Goal: Transaction & Acquisition: Purchase product/service

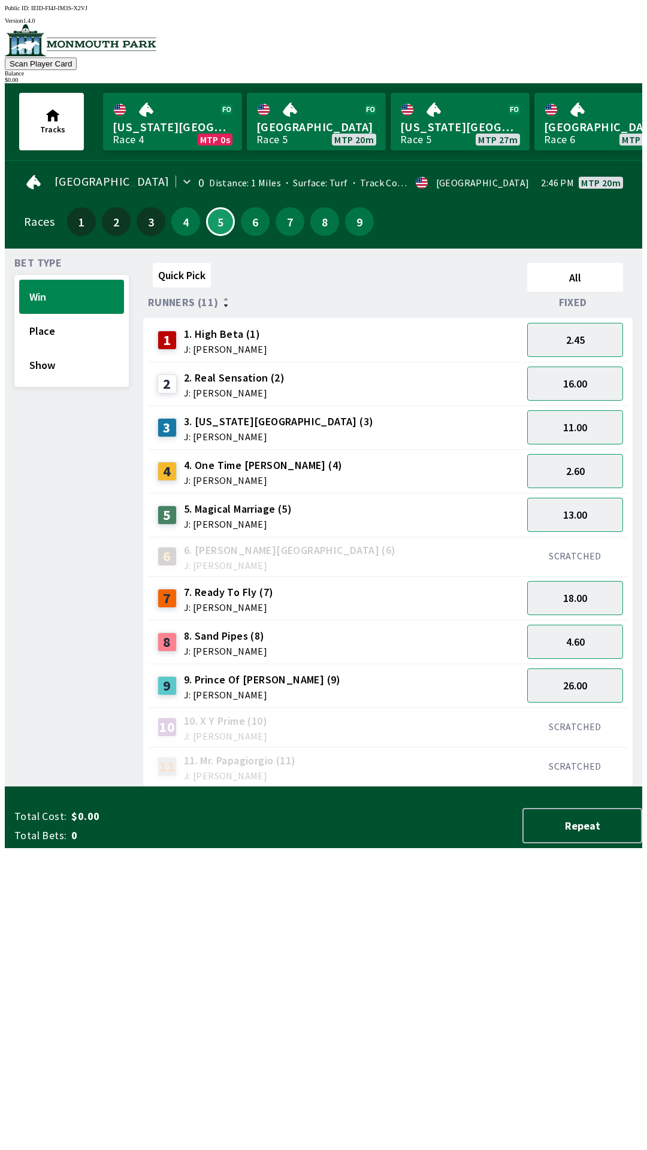
click at [311, 228] on div "8" at bounding box center [324, 221] width 29 height 29
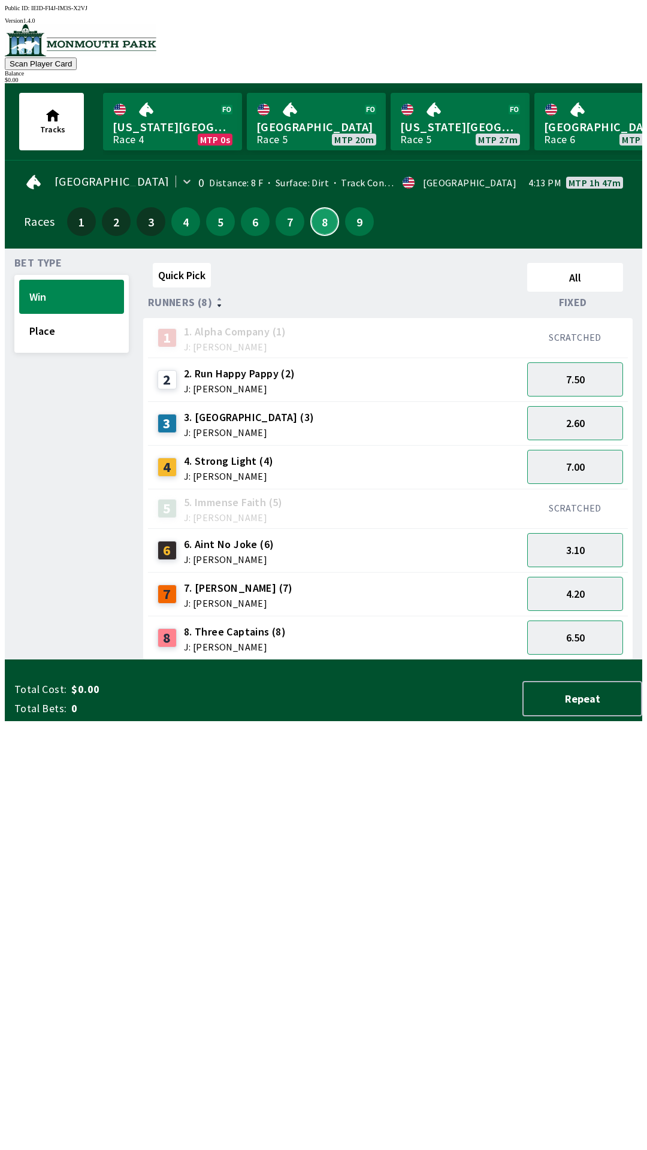
click at [314, 225] on button "8" at bounding box center [324, 221] width 29 height 29
click at [282, 226] on button "7" at bounding box center [289, 221] width 29 height 29
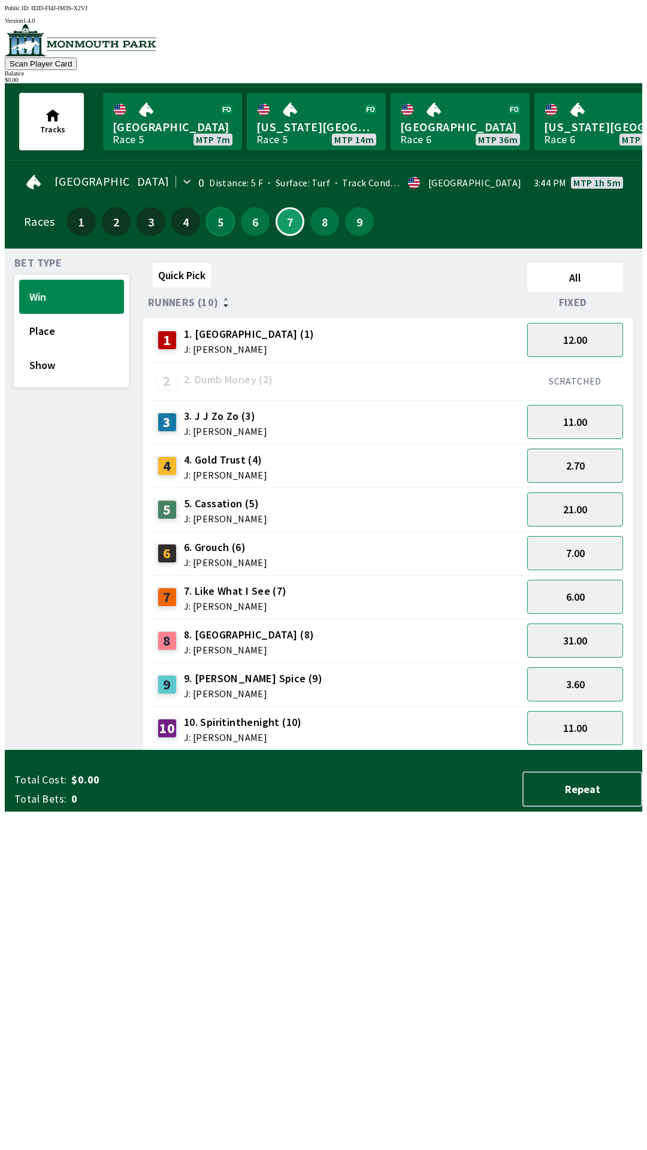
click at [213, 207] on button "5" at bounding box center [220, 221] width 29 height 29
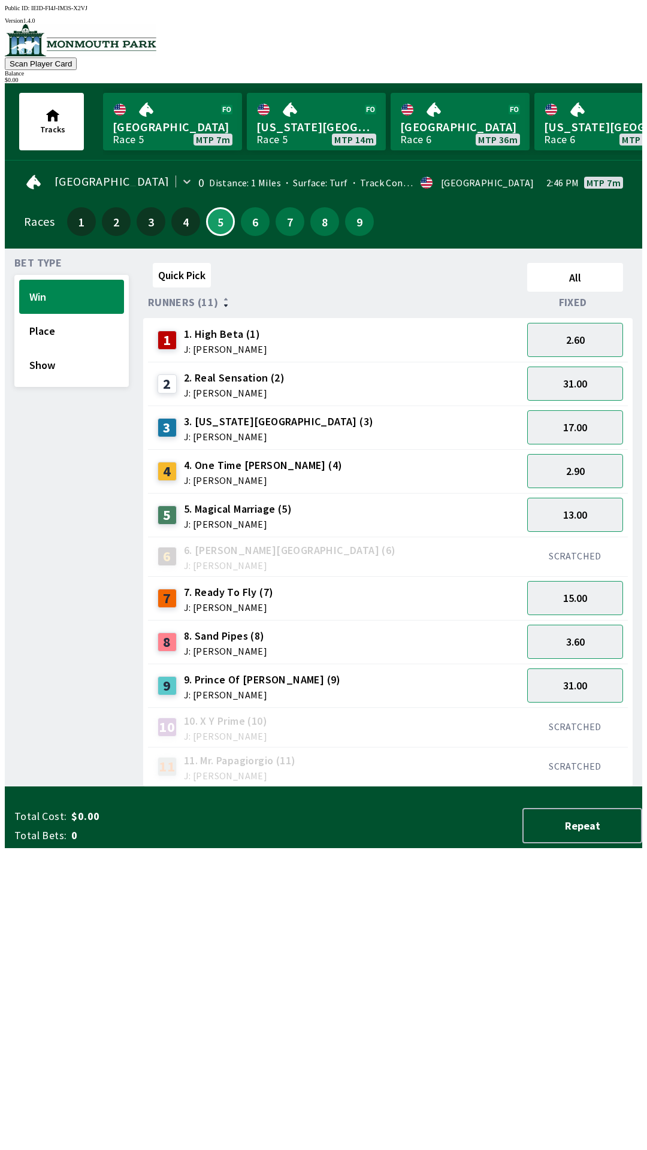
click at [297, 644] on div "8 8. Sand Pipes (8) J: [PERSON_NAME]" at bounding box center [335, 642] width 365 height 30
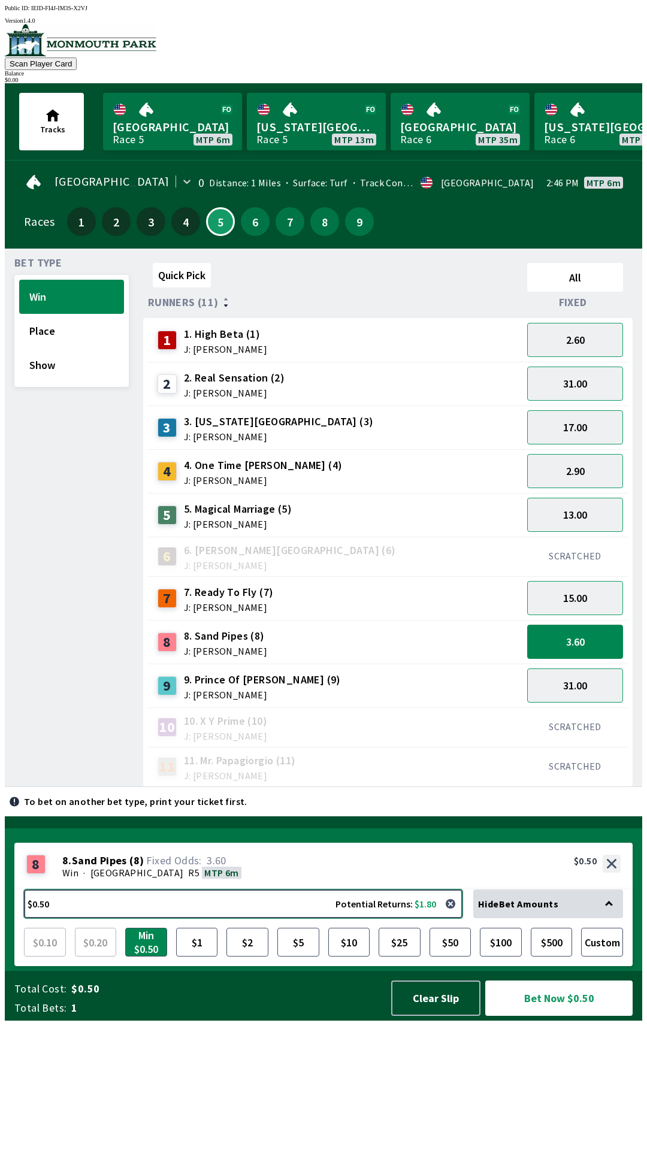
click at [69, 918] on button "$0.50 Potential Returns: $1.80" at bounding box center [243, 903] width 438 height 29
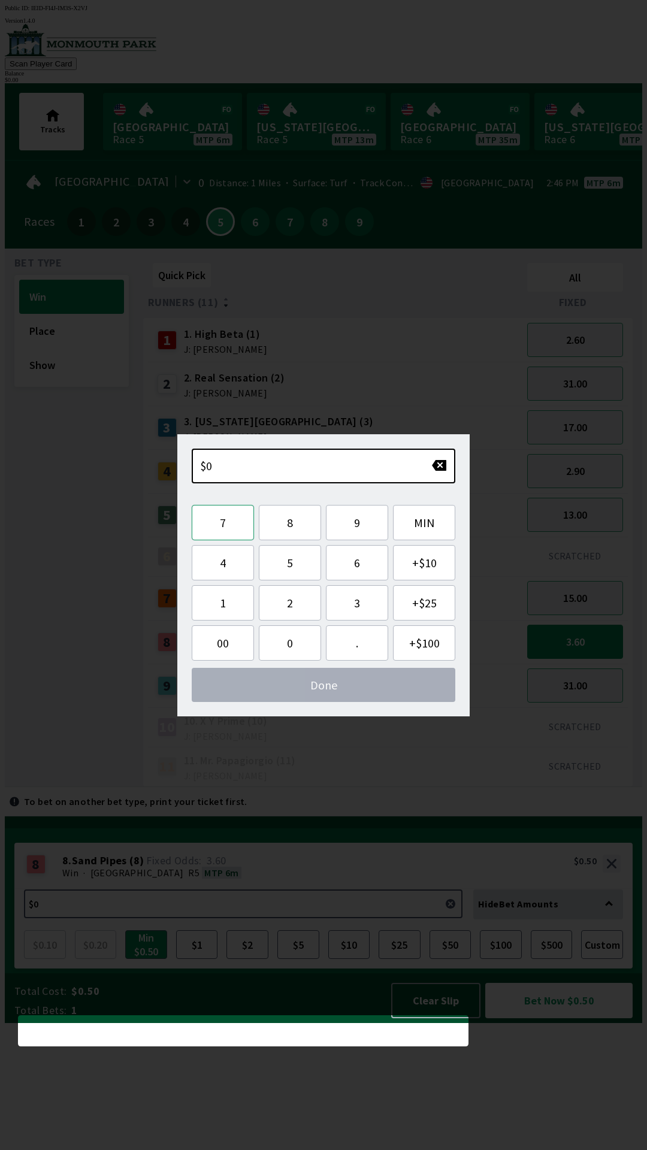
click at [216, 532] on button "7" at bounding box center [223, 522] width 62 height 35
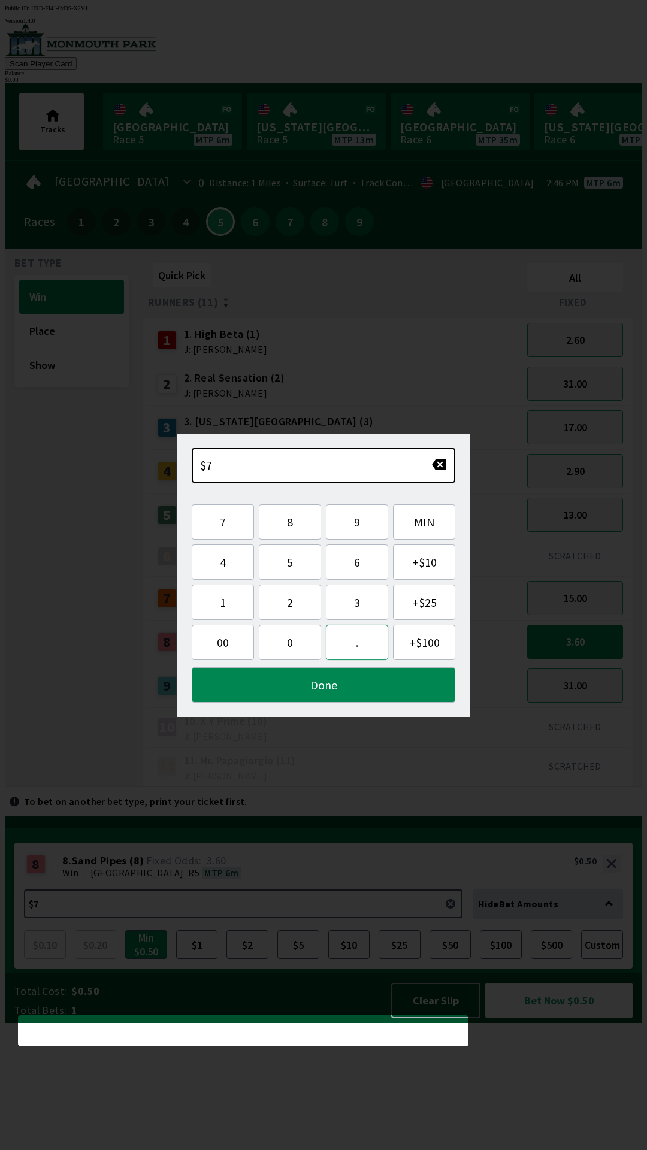
click at [348, 644] on button "." at bounding box center [357, 642] width 62 height 35
click at [215, 643] on span "00" at bounding box center [222, 642] width 43 height 15
click at [289, 652] on button "0" at bounding box center [290, 642] width 62 height 35
click at [298, 649] on button "0" at bounding box center [290, 642] width 62 height 35
click at [322, 691] on button "Done" at bounding box center [323, 684] width 263 height 35
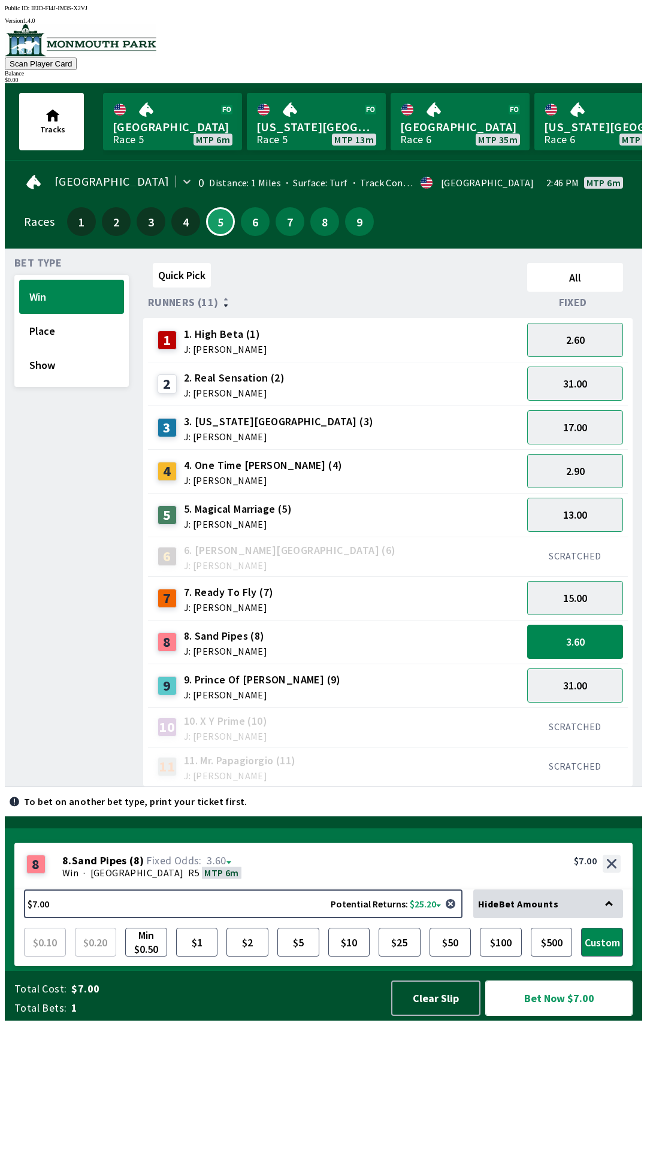
click at [566, 1016] on button "Bet Now $7.00" at bounding box center [558, 997] width 147 height 35
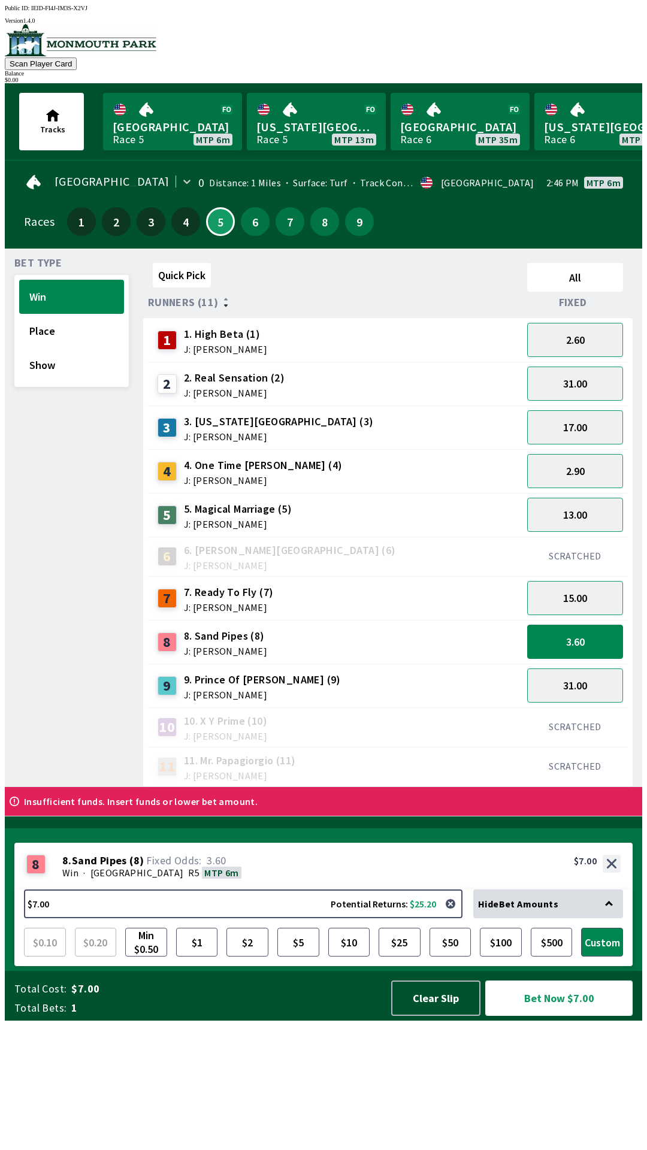
click at [552, 1016] on button "Bet Now $7.00" at bounding box center [558, 997] width 147 height 35
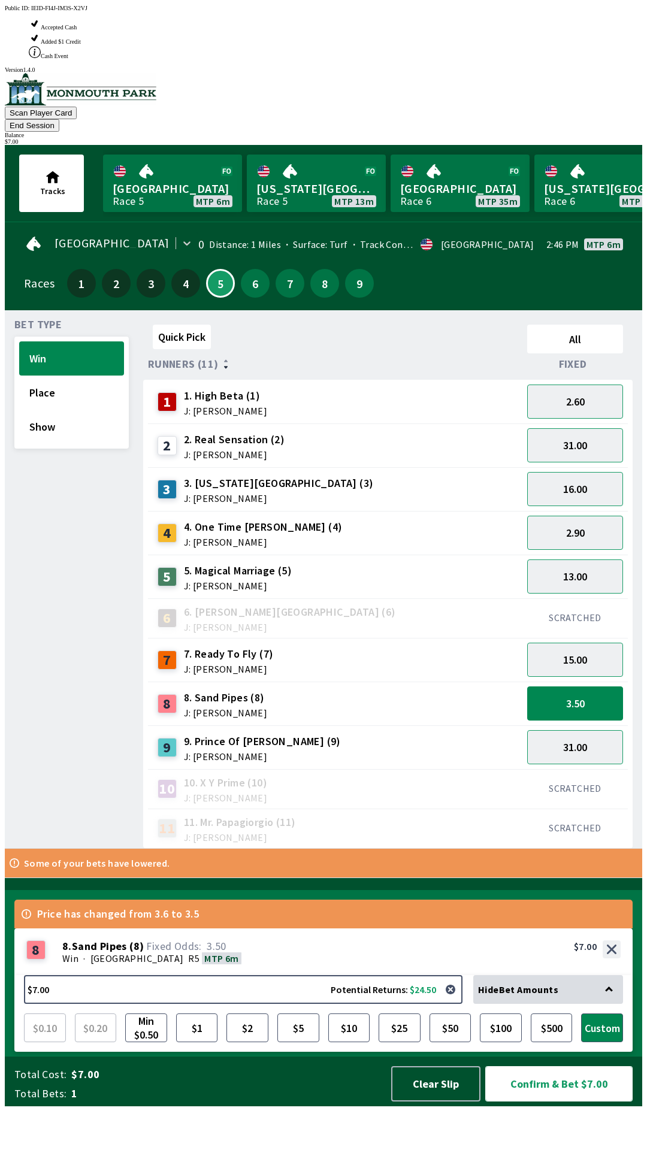
click at [574, 1101] on button "Confirm & Bet $7.00" at bounding box center [558, 1083] width 147 height 35
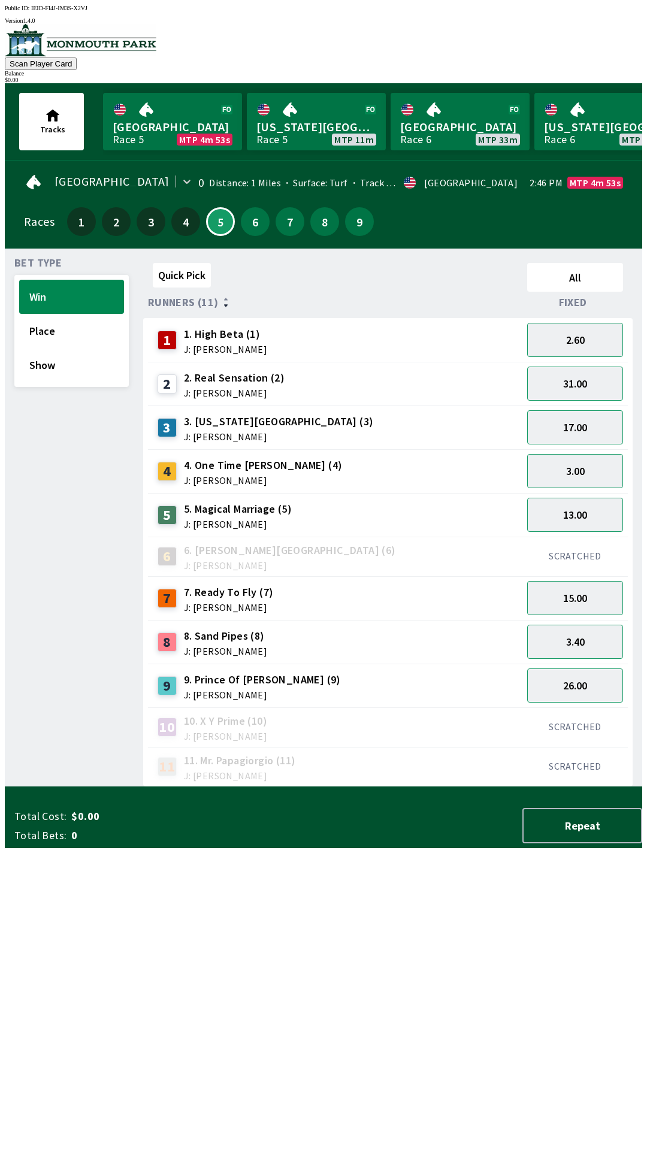
click at [384, 787] on div "Quick Pick All Runners (11) Fixed 1 1. High Beta (1) J: [PERSON_NAME] 2.60 2 2.…" at bounding box center [392, 522] width 499 height 529
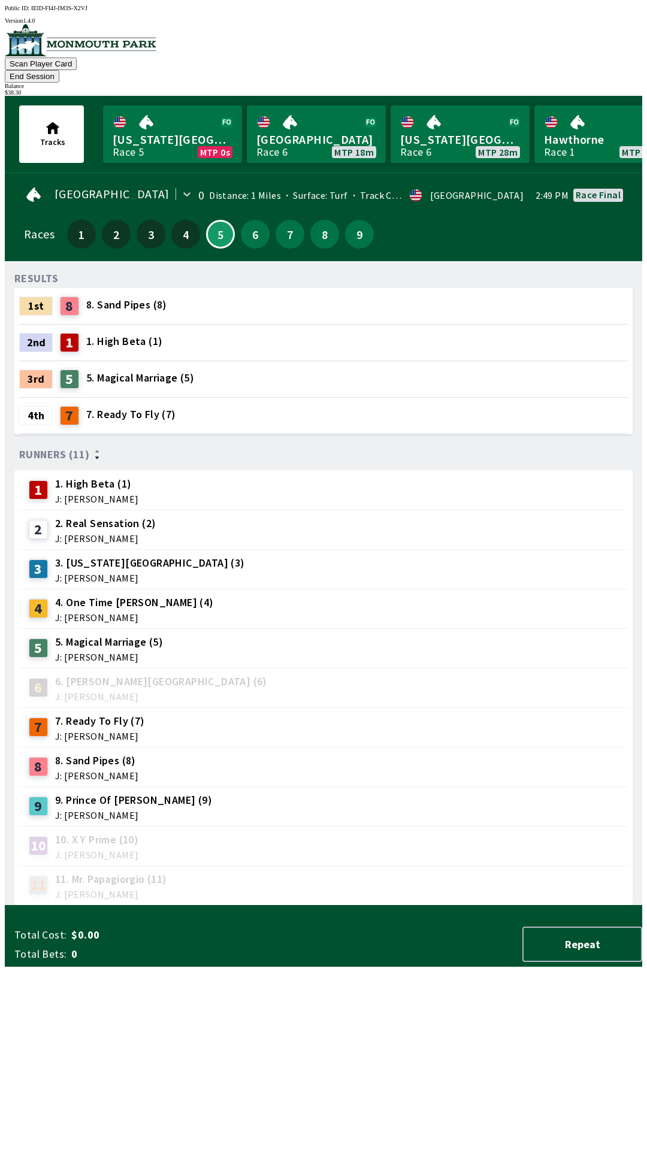
click at [479, 905] on div "RESULTS 1st 8 8. Sand Pipes (8) 2nd 1 1. High Beta (1) 3rd 5 5. Magical Marriag…" at bounding box center [328, 588] width 628 height 635
click at [59, 70] on button "End Session" at bounding box center [32, 76] width 54 height 13
